Goal: Task Accomplishment & Management: Complete application form

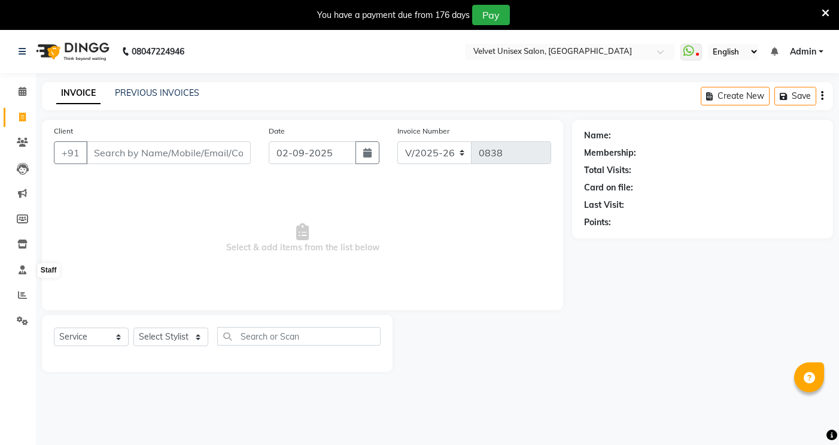
select select "5384"
select select "service"
click at [133, 163] on input "Client" at bounding box center [168, 152] width 165 height 23
click at [126, 153] on input "Client" at bounding box center [168, 152] width 165 height 23
type input "3"
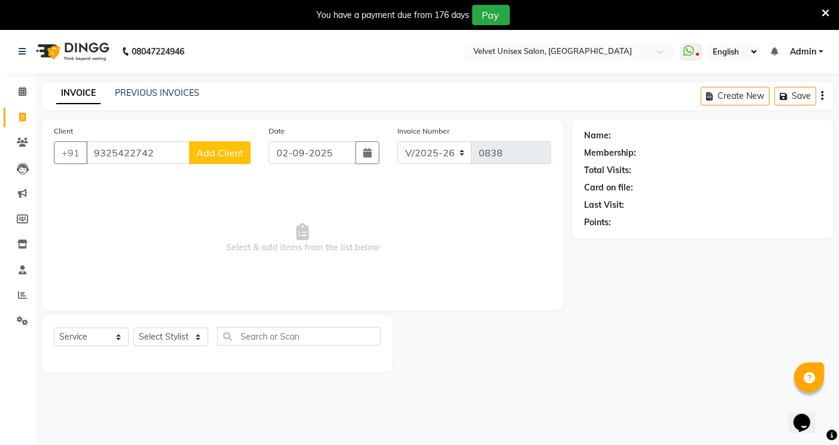
type input "9325422742"
click at [245, 342] on input "text" at bounding box center [298, 336] width 163 height 19
type input "men"
click at [195, 339] on select "Select Stylist [PERSON_NAME] [PERSON_NAME] [PERSON_NAME] sagar nadrekar [PERSON…" at bounding box center [171, 337] width 75 height 19
select select "90584"
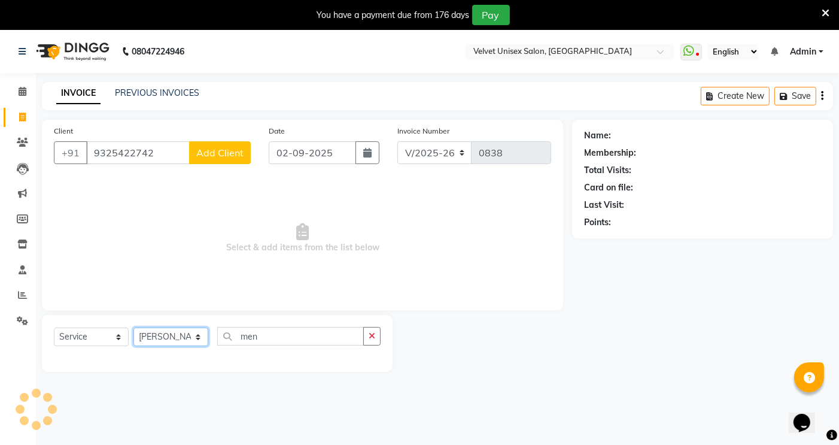
click at [134, 328] on select "Select Stylist [PERSON_NAME] [PERSON_NAME] [PERSON_NAME] sagar nadrekar [PERSON…" at bounding box center [171, 337] width 75 height 19
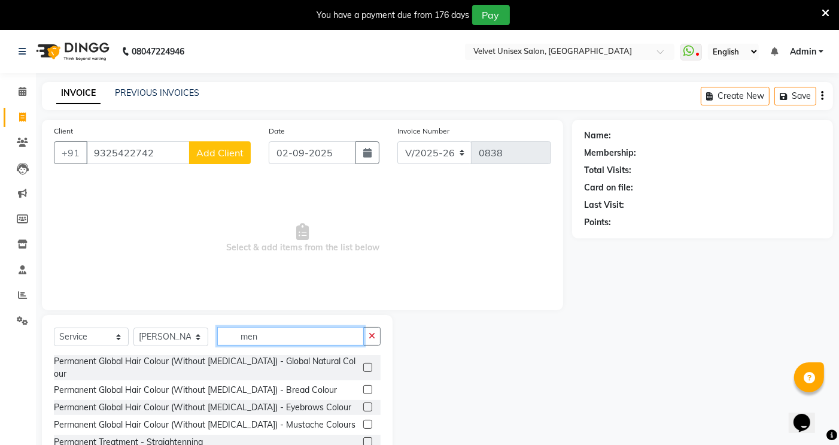
click at [344, 340] on input "men" at bounding box center [290, 336] width 147 height 19
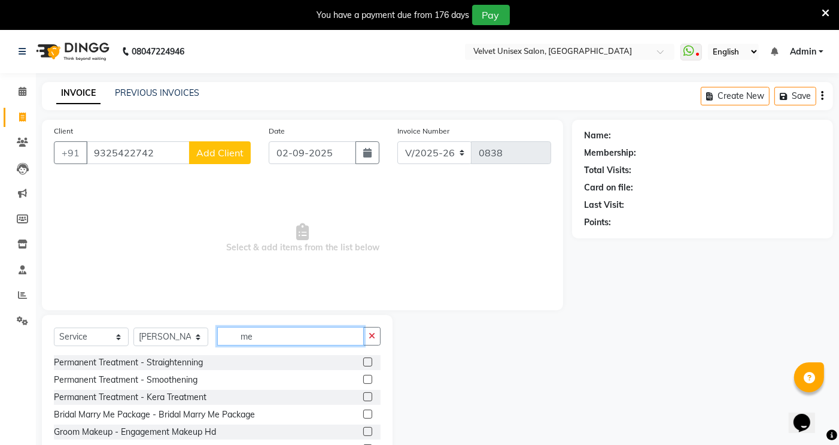
type input "m"
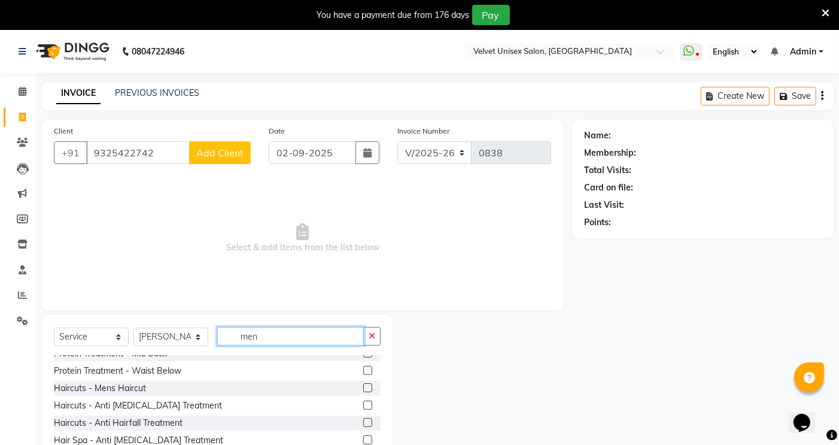
scroll to position [192, 0]
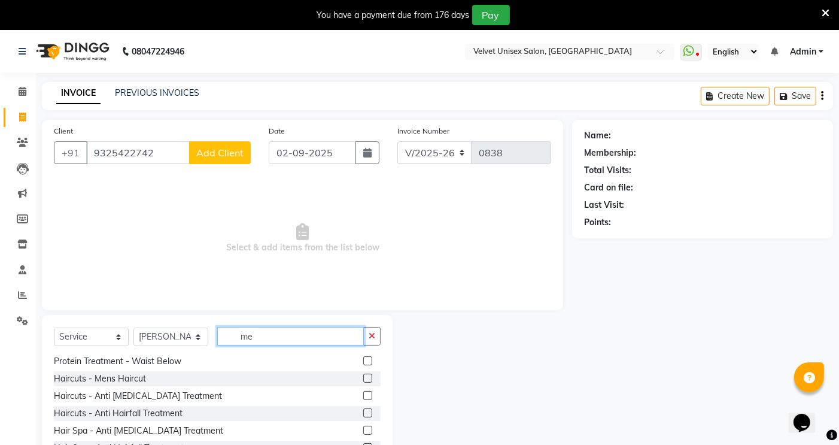
type input "m"
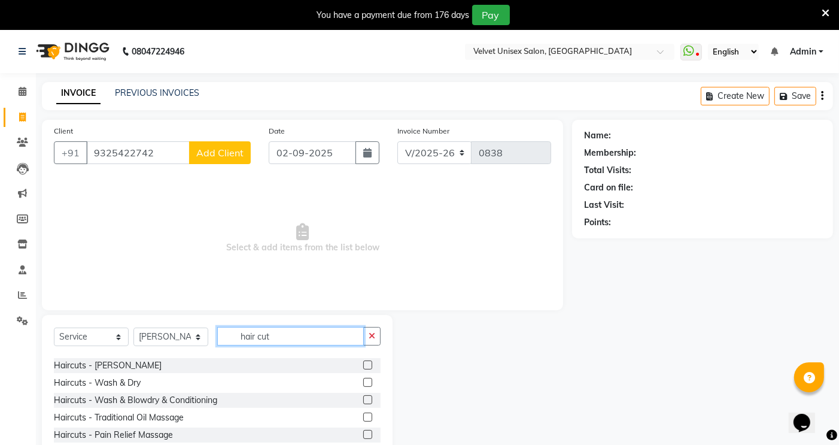
scroll to position [0, 0]
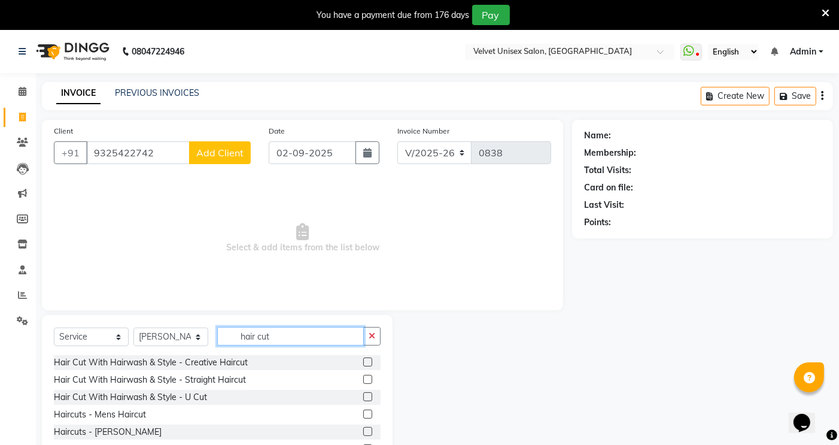
type input "hair cut"
click at [363, 414] on label at bounding box center [367, 414] width 9 height 9
click at [363, 414] on input "checkbox" at bounding box center [367, 415] width 8 height 8
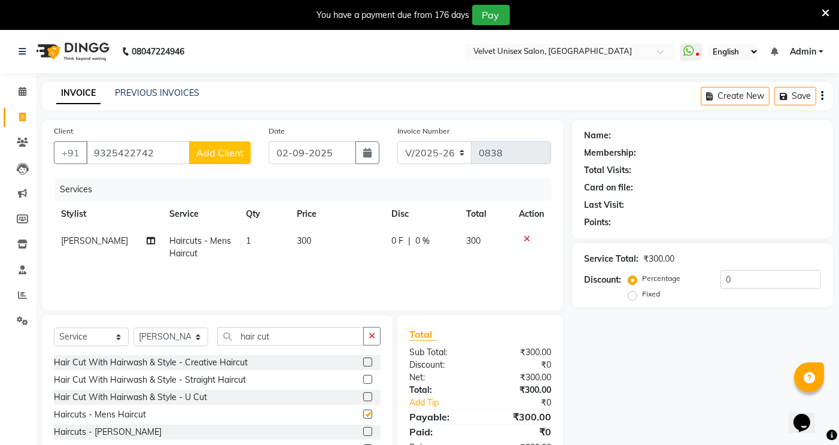
checkbox input "false"
click at [363, 432] on label at bounding box center [367, 431] width 9 height 9
click at [363, 432] on input "checkbox" at bounding box center [367, 432] width 8 height 8
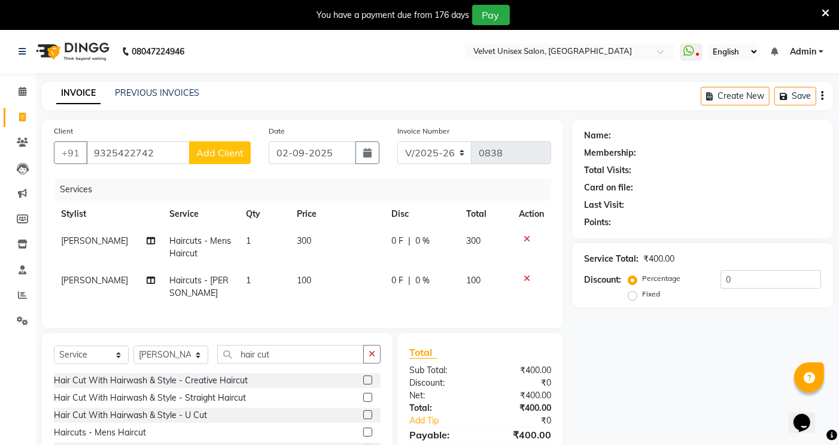
checkbox input "false"
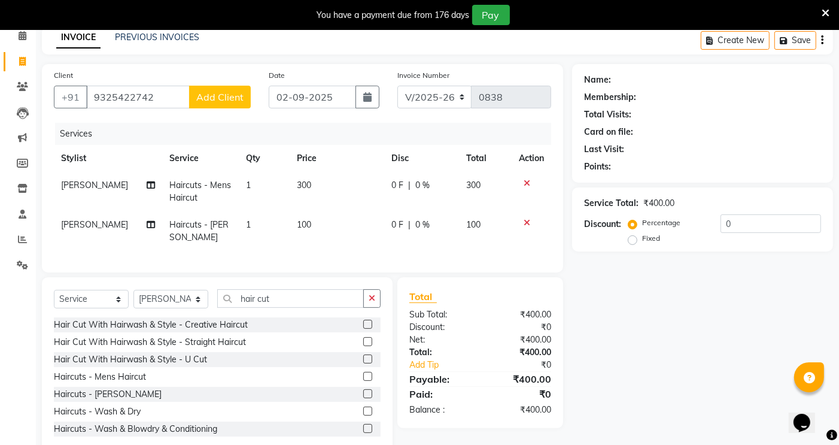
scroll to position [26, 0]
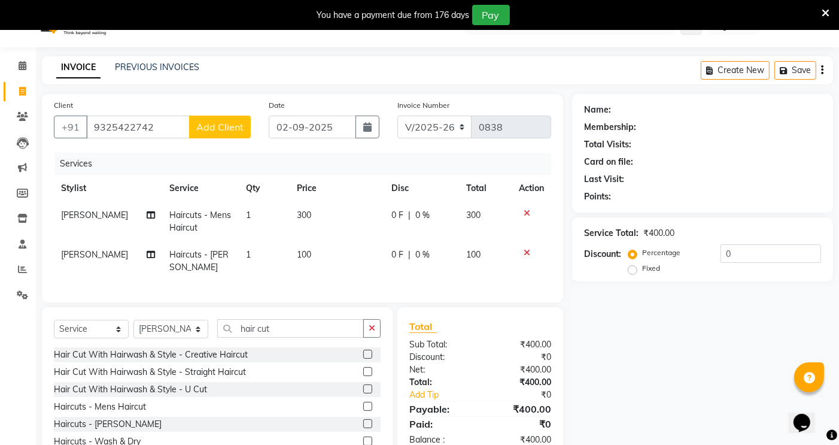
click at [301, 216] on span "300" at bounding box center [304, 215] width 14 height 11
select select "90584"
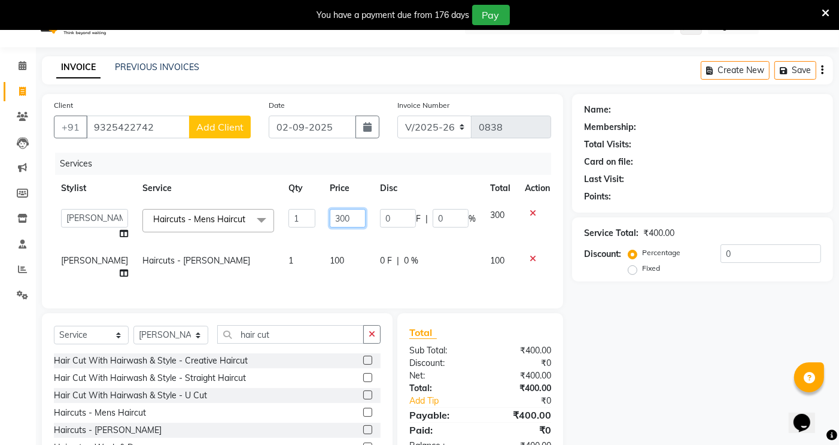
click at [330, 220] on input "300" at bounding box center [348, 218] width 36 height 19
type input "200"
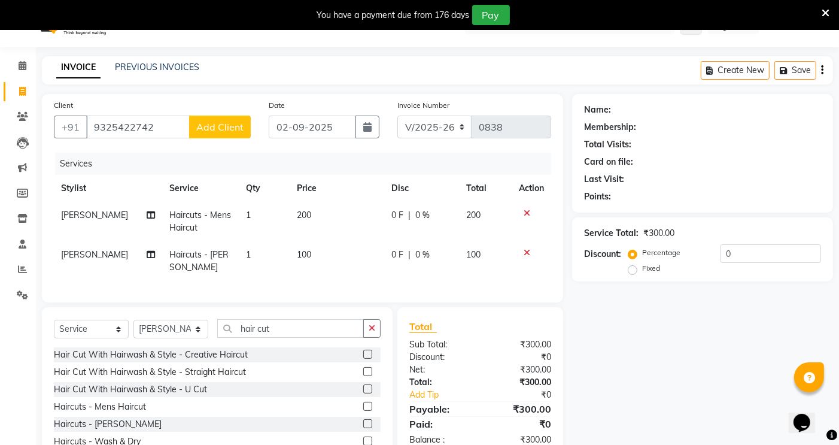
click at [256, 280] on td "1" at bounding box center [264, 261] width 51 height 40
select select "90584"
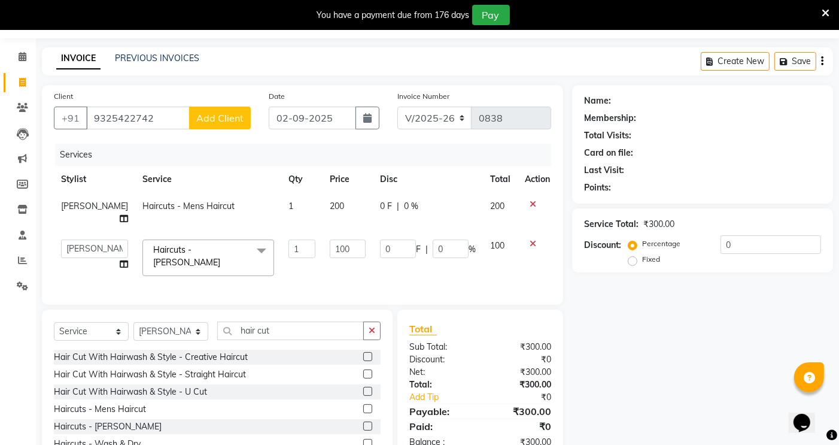
scroll to position [66, 0]
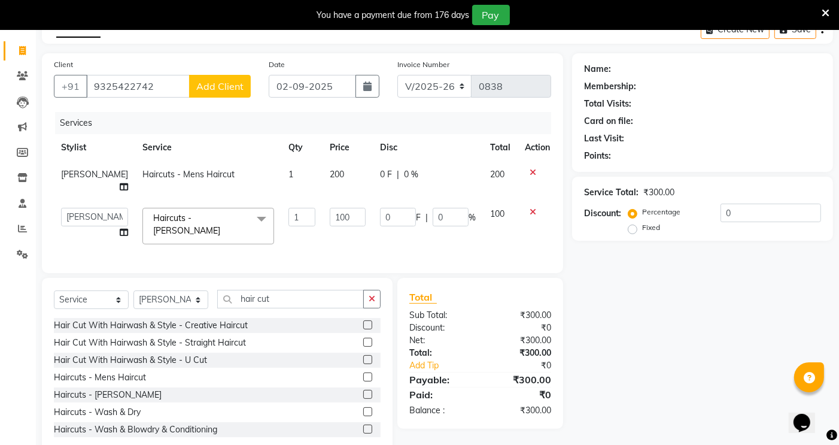
click at [338, 237] on td "100" at bounding box center [348, 226] width 50 height 51
click at [373, 238] on td "0 F | 0 %" at bounding box center [428, 226] width 110 height 51
click at [639, 281] on div "Name: Membership: Total Visits: Card on file: Last Visit: Points: Service Total…" at bounding box center [707, 253] width 270 height 401
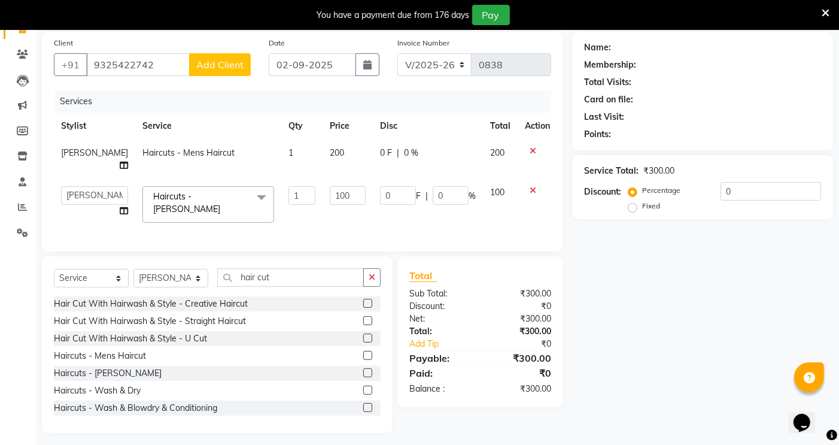
scroll to position [98, 0]
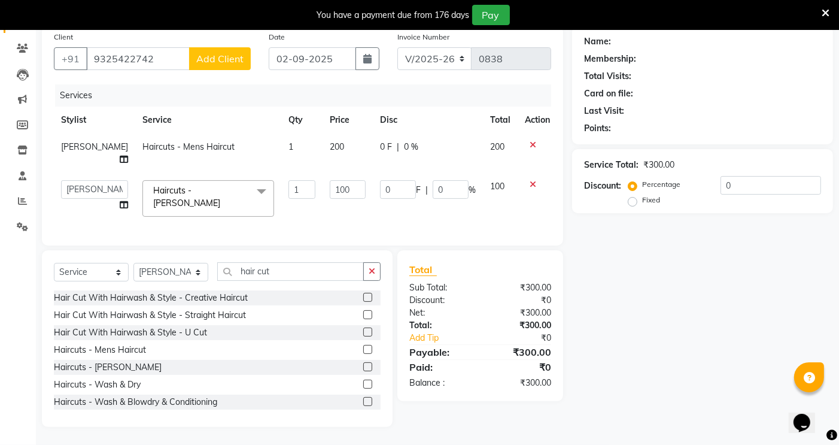
click at [805, 413] on icon "Chat widget" at bounding box center [801, 422] width 17 height 18
click at [582, 235] on div "Name: Membership: Total Visits: Card on file: Last Visit: Points: Service Total…" at bounding box center [707, 226] width 270 height 401
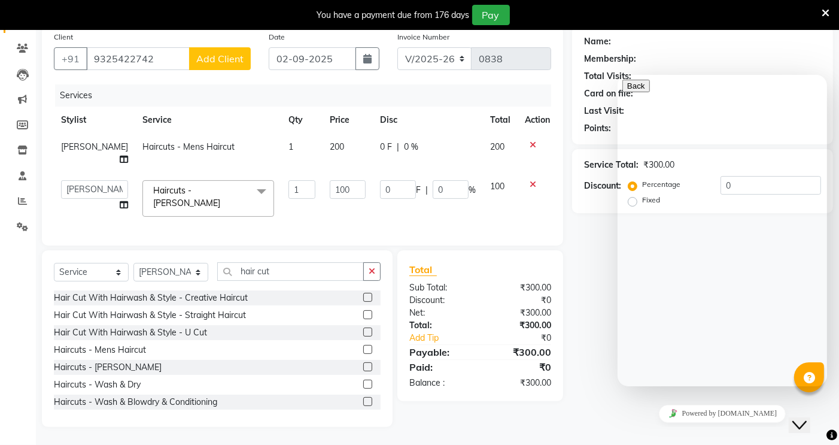
click at [580, 226] on div "Name: Membership: Total Visits: Card on file: Last Visit: Points: Service Total…" at bounding box center [707, 226] width 270 height 401
click at [814, 79] on div at bounding box center [722, 79] width 200 height 0
drag, startPoint x: 739, startPoint y: 37, endPoint x: 747, endPoint y: 44, distance: 10.2
click at [741, 37] on div "Name:" at bounding box center [702, 41] width 237 height 13
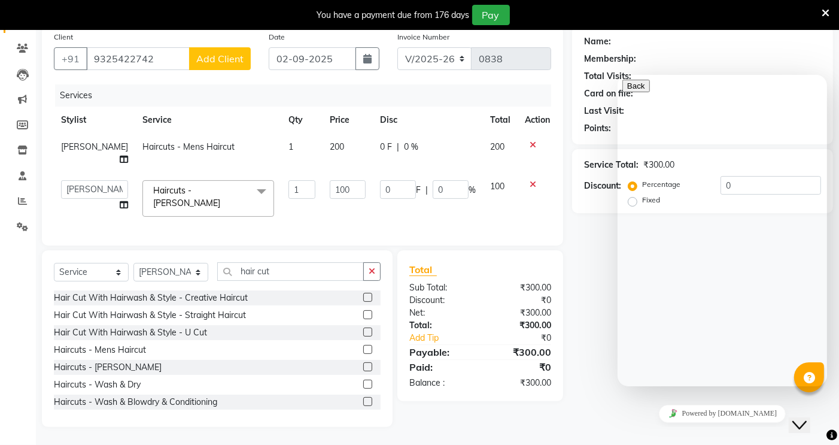
drag, startPoint x: 748, startPoint y: 49, endPoint x: 777, endPoint y: 40, distance: 30.3
click at [761, 47] on div "Name: Membership: Total Visits: Card on file: Last Visit: Points:" at bounding box center [702, 83] width 237 height 104
click at [603, 277] on div "Name: Membership: Total Visits: Card on file: Last Visit: Points: Service Total…" at bounding box center [707, 226] width 270 height 401
drag, startPoint x: 569, startPoint y: 248, endPoint x: 583, endPoint y: 238, distance: 17.1
click at [573, 245] on div "Client [PHONE_NUMBER] Add Client Date [DATE] Invoice Number V/2025 V/[PHONE_NUM…" at bounding box center [437, 226] width 809 height 401
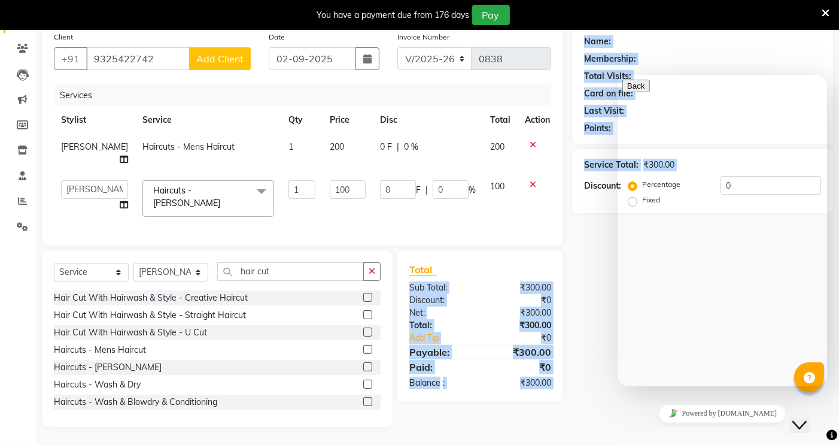
click at [584, 238] on div "Name: Membership: Total Visits: Card on file: Last Visit: Points: Service Total…" at bounding box center [707, 226] width 270 height 401
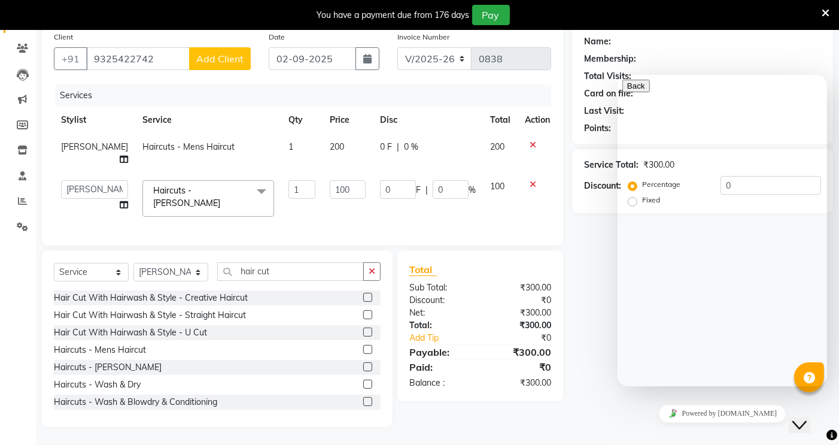
click at [585, 238] on div "Name: Membership: Total Visits: Card on file: Last Visit: Points: Service Total…" at bounding box center [707, 226] width 270 height 401
click at [596, 290] on div "Name: Membership: Total Visits: Card on file: Last Visit: Points: Service Total…" at bounding box center [707, 226] width 270 height 401
click at [806, 417] on icon "Close Chat This icon closes the chat window." at bounding box center [799, 424] width 14 height 14
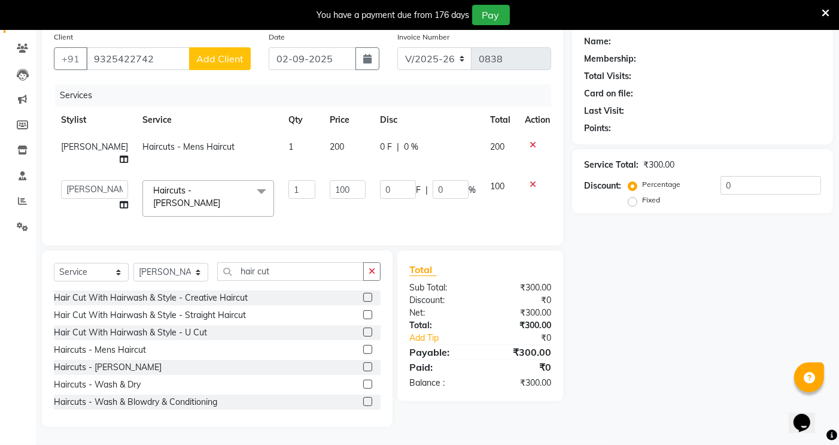
click at [444, 216] on div "Services Stylist Service Qty Price Disc Total Action [PERSON_NAME] Haircuts - M…" at bounding box center [303, 158] width 498 height 149
click at [499, 201] on td "100" at bounding box center [500, 198] width 35 height 51
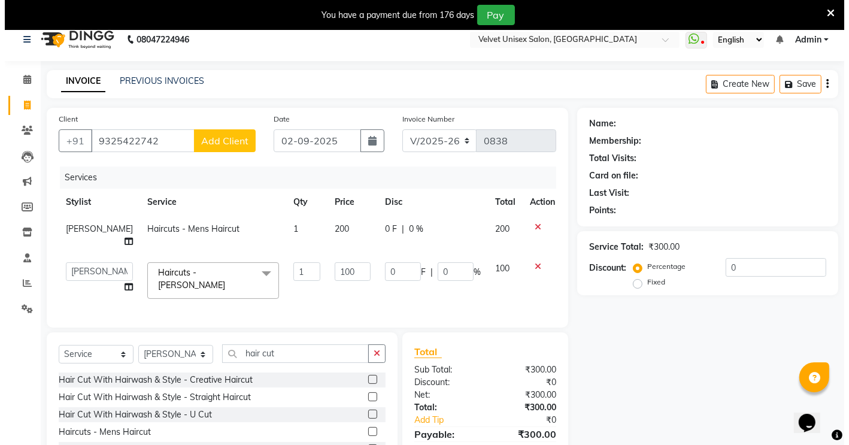
scroll to position [0, 0]
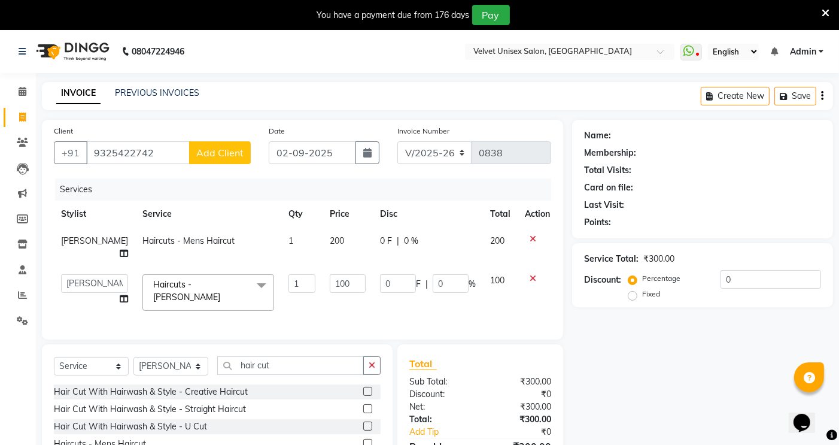
click at [231, 141] on button "Add Client" at bounding box center [220, 152] width 62 height 23
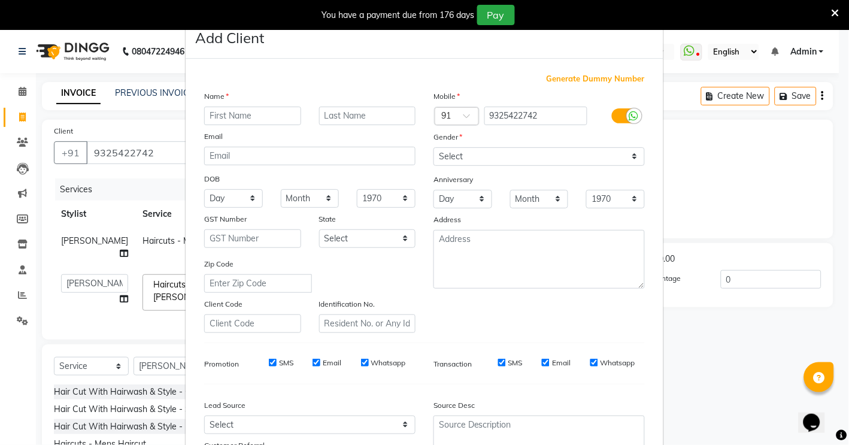
click at [281, 107] on input "text" at bounding box center [252, 116] width 97 height 19
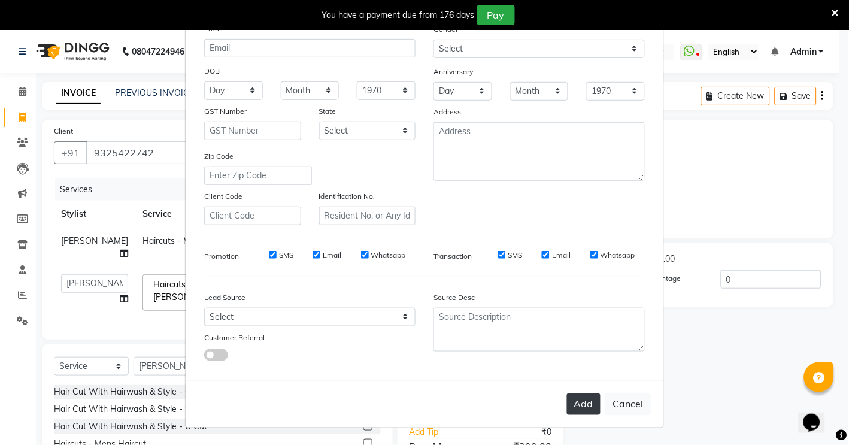
type input "sir"
click at [573, 403] on button "Add" at bounding box center [584, 404] width 34 height 22
click at [583, 399] on button "Add" at bounding box center [584, 404] width 34 height 22
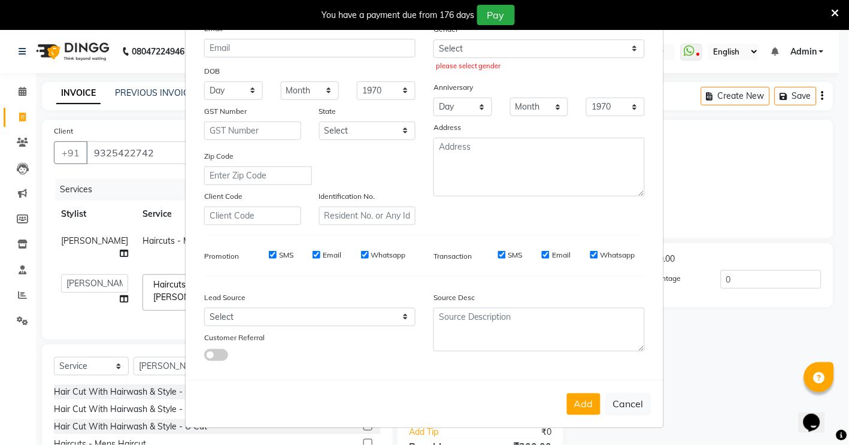
scroll to position [42, 0]
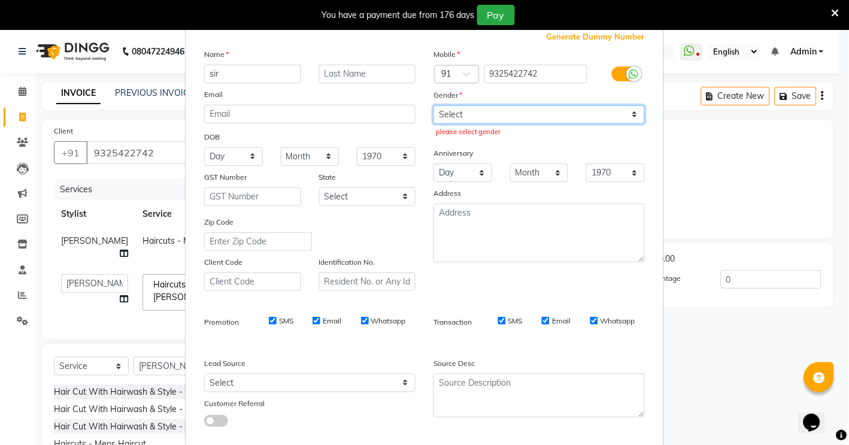
drag, startPoint x: 473, startPoint y: 114, endPoint x: 477, endPoint y: 121, distance: 8.0
click at [473, 114] on select "Select [DEMOGRAPHIC_DATA] [DEMOGRAPHIC_DATA] Other Prefer Not To Say" at bounding box center [538, 114] width 211 height 19
select select "[DEMOGRAPHIC_DATA]"
click at [433, 105] on select "Select [DEMOGRAPHIC_DATA] [DEMOGRAPHIC_DATA] Other Prefer Not To Say" at bounding box center [538, 114] width 211 height 19
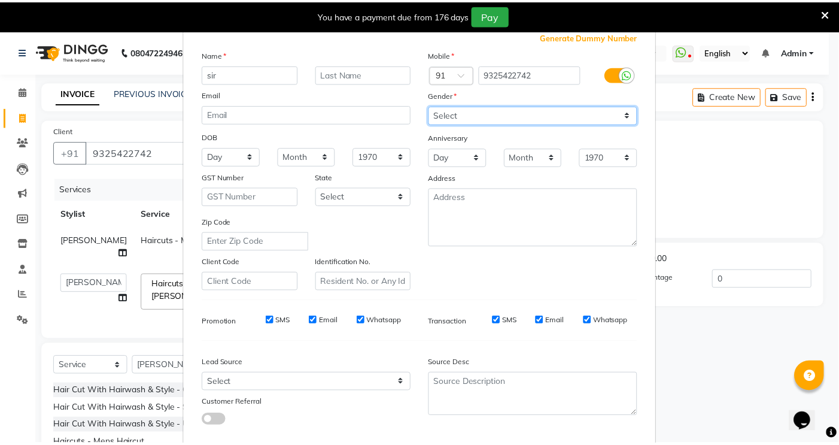
scroll to position [108, 0]
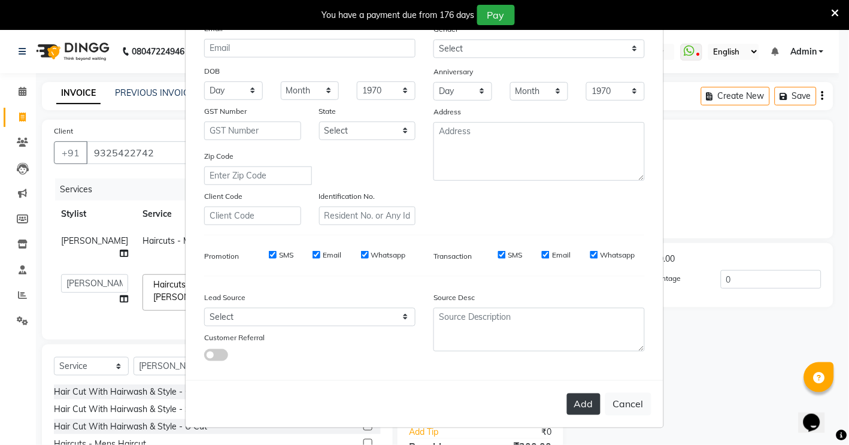
click at [585, 411] on button "Add" at bounding box center [584, 404] width 34 height 22
select select
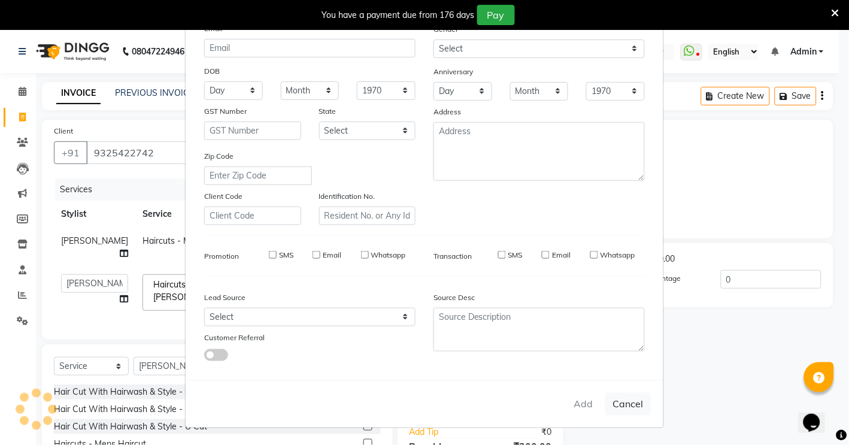
select select
checkbox input "false"
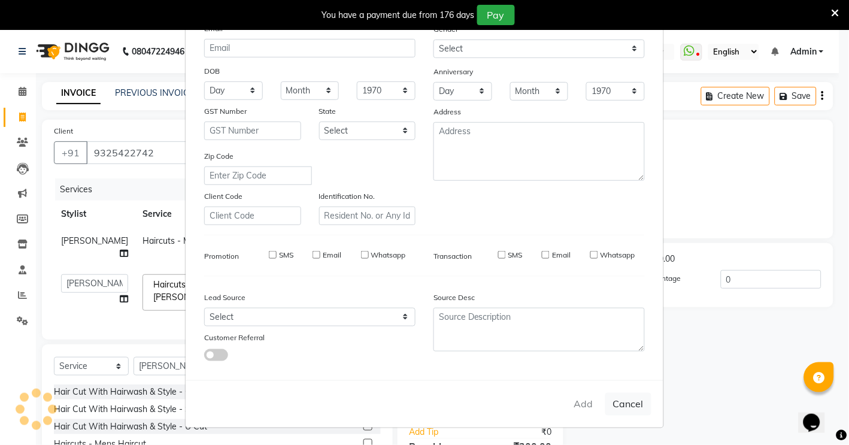
checkbox input "false"
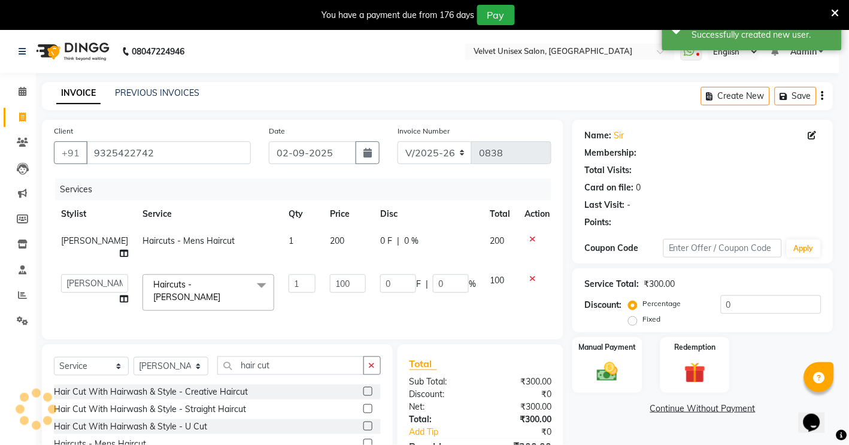
select select "1: Object"
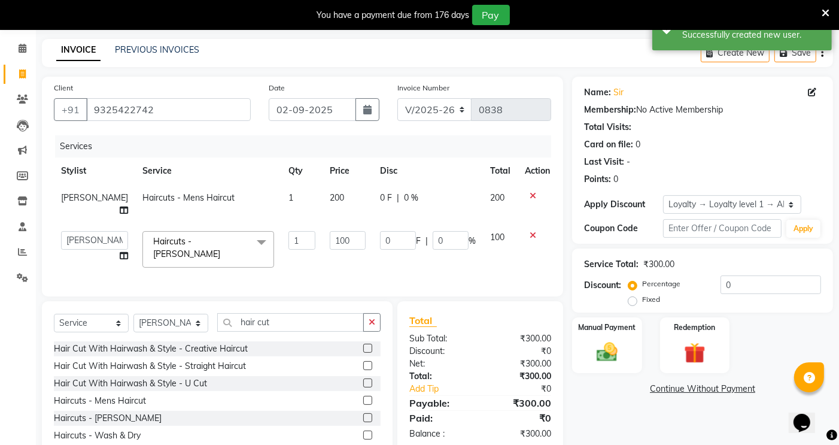
scroll to position [66, 0]
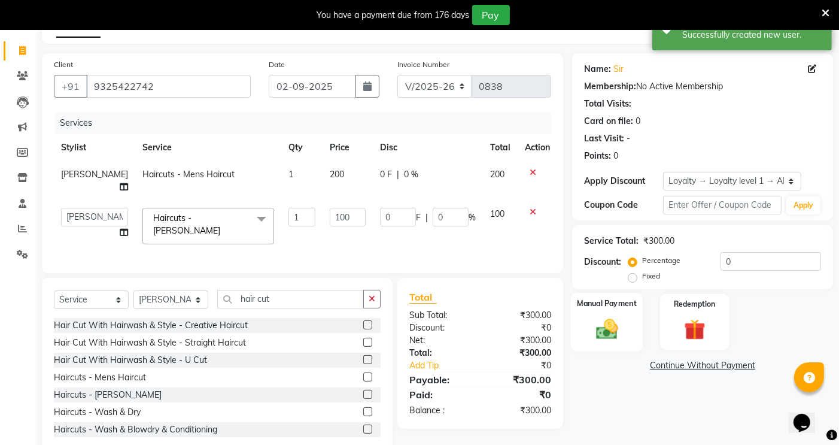
click at [605, 333] on img at bounding box center [608, 328] width 36 height 25
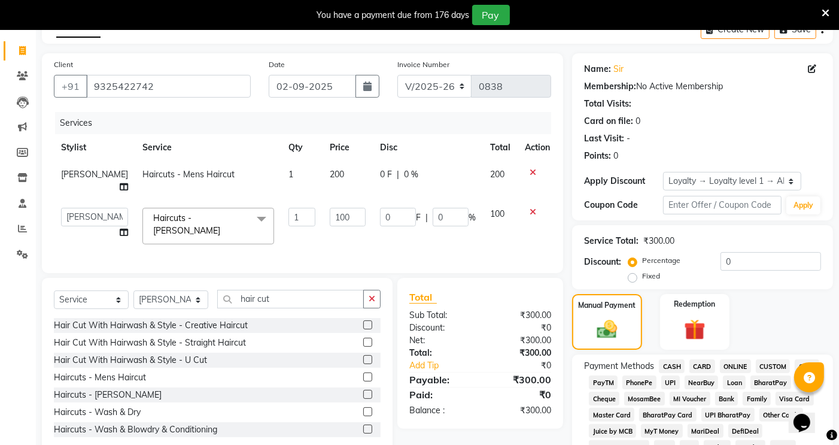
click at [737, 366] on span "ONLINE" at bounding box center [735, 366] width 31 height 14
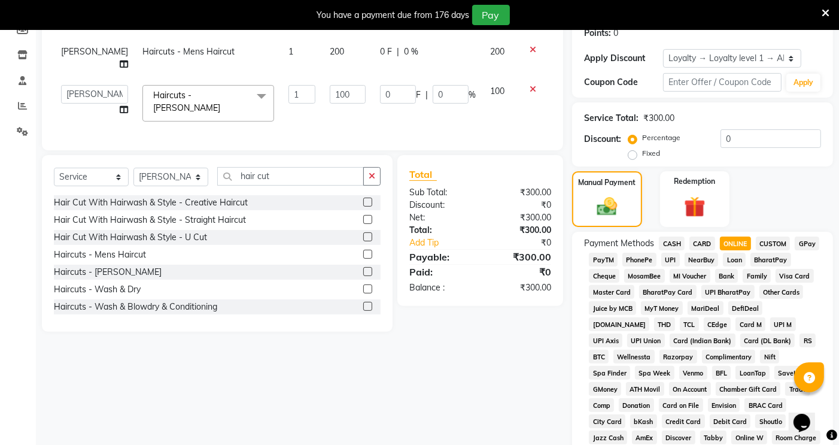
scroll to position [399, 0]
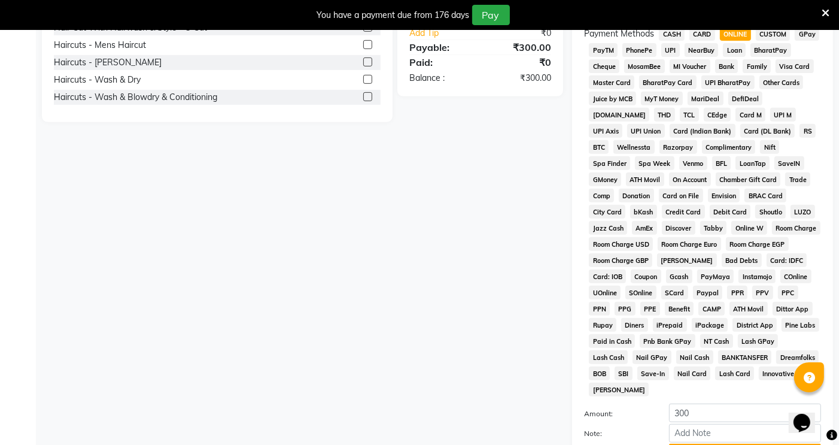
click at [751, 444] on button "Add Payment" at bounding box center [745, 453] width 152 height 19
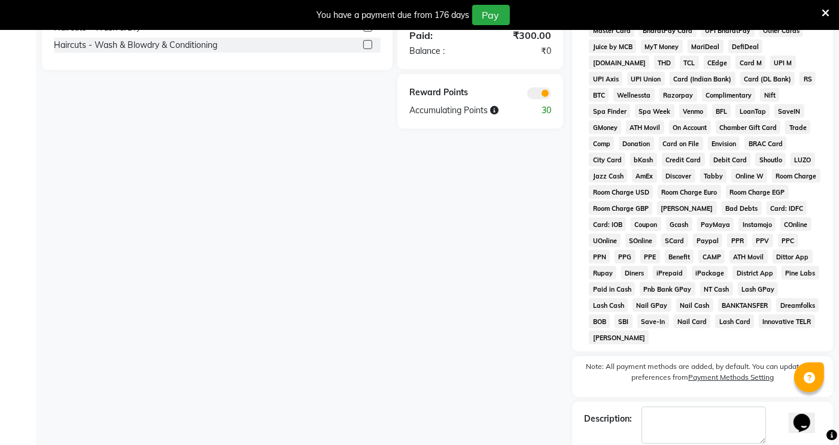
scroll to position [500, 0]
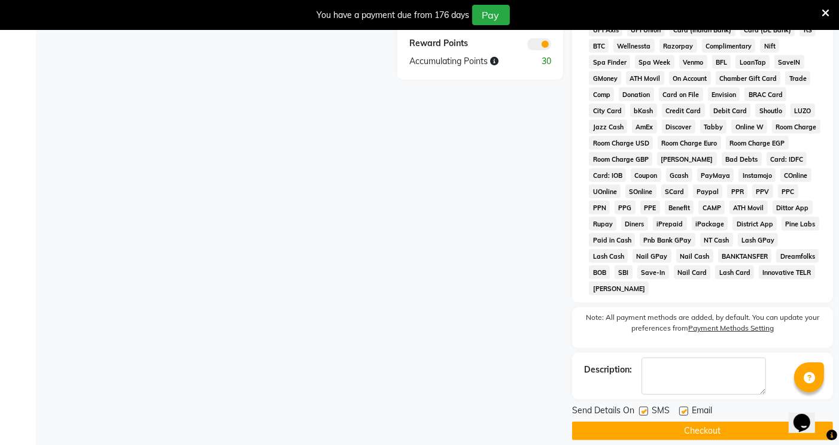
click at [711, 422] on button "Checkout" at bounding box center [702, 431] width 261 height 19
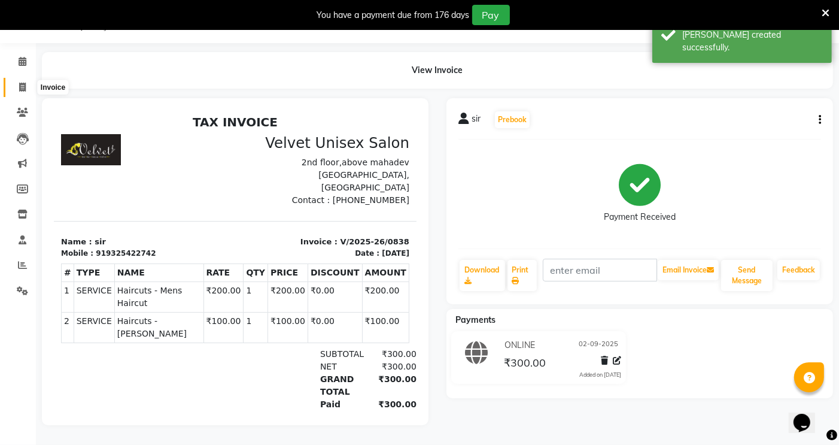
click at [25, 83] on icon at bounding box center [22, 87] width 7 height 9
select select "service"
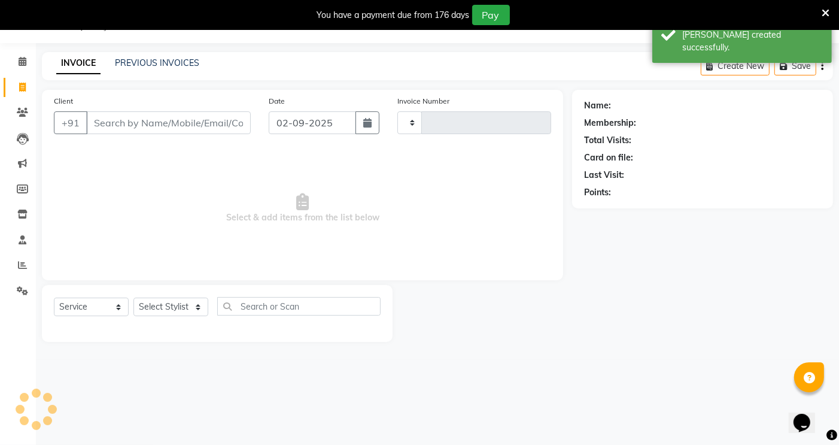
scroll to position [30, 0]
type input "0839"
select select "5384"
